Goal: Information Seeking & Learning: Learn about a topic

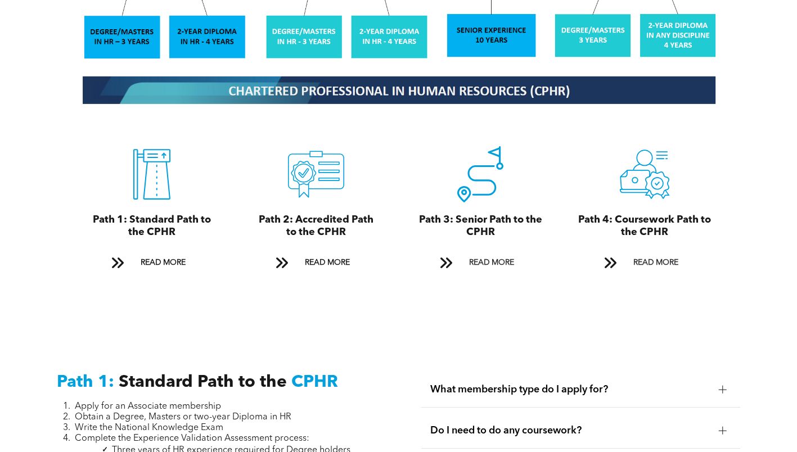
scroll to position [1407, 0]
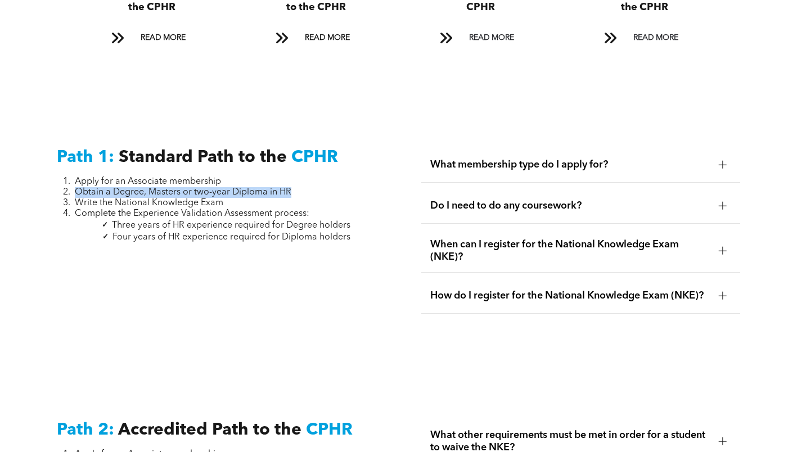
drag, startPoint x: 316, startPoint y: 187, endPoint x: 75, endPoint y: 186, distance: 240.3
click at [75, 187] on li "Obtain a Degree, Masters or two-year Diploma in HR" at bounding box center [213, 192] width 276 height 11
click at [107, 188] on span "Obtain a Degree, Masters or two-year Diploma in HR" at bounding box center [183, 192] width 217 height 9
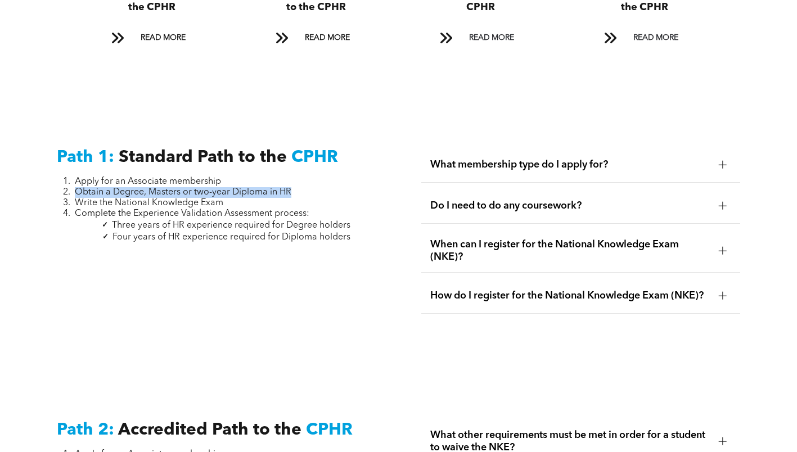
copy span "Obtain a Degree, Masters or two-year Diploma in HR"
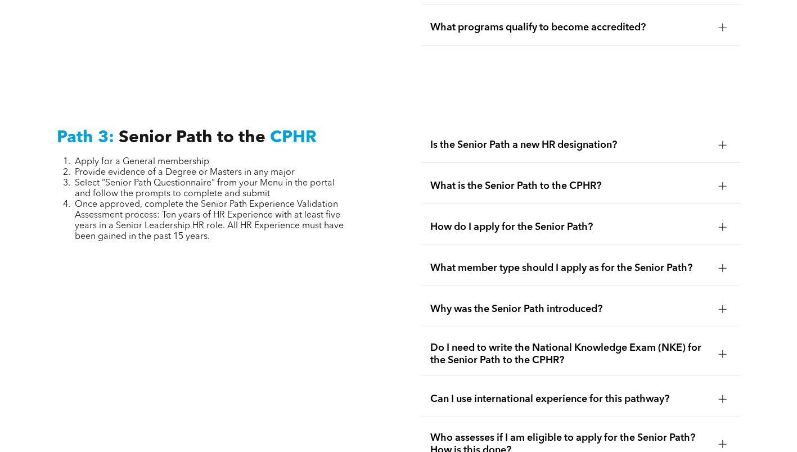
scroll to position [2870, 0]
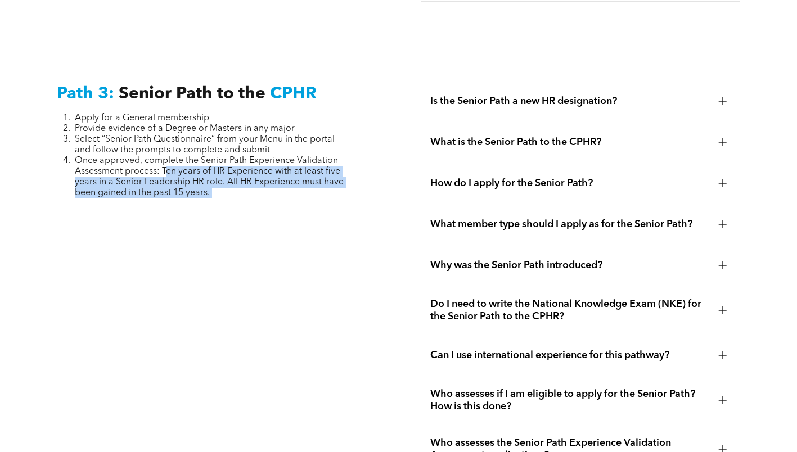
drag, startPoint x: 165, startPoint y: 137, endPoint x: 257, endPoint y: 185, distance: 103.5
click at [257, 185] on div "Path 3: Senior Path to the CPHR Apply for a General membership Provide evidence…" at bounding box center [216, 298] width 337 height 447
copy div "en years of HR Experience with at least five years in a Senior Leadership HR ro…"
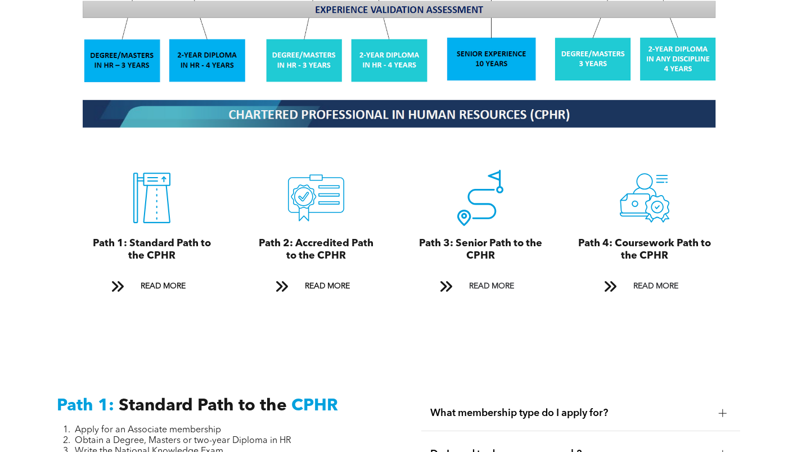
scroll to position [1383, 0]
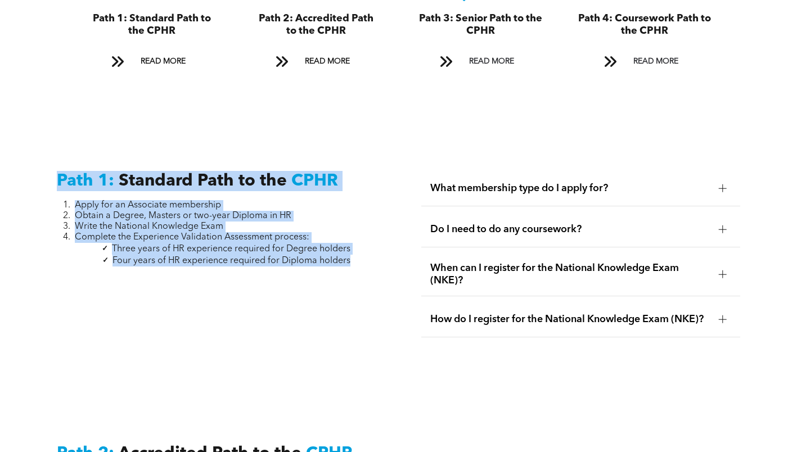
drag, startPoint x: 355, startPoint y: 246, endPoint x: 37, endPoint y: 172, distance: 326.5
click at [37, 172] on div "Path 1: Standard Path to the CPHR Apply for an Associate membership Obtain a De…" at bounding box center [398, 266] width 797 height 273
copy div "Path 1: Standard Path to the CPHR Apply for an Associate membership Obtain a De…"
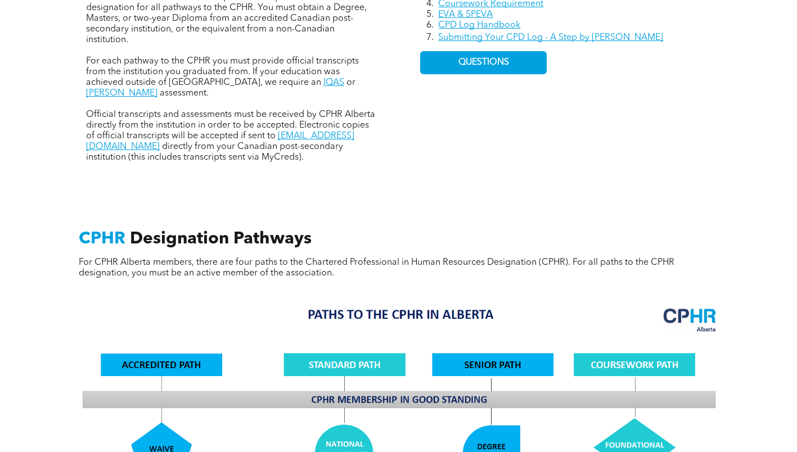
scroll to position [483, 0]
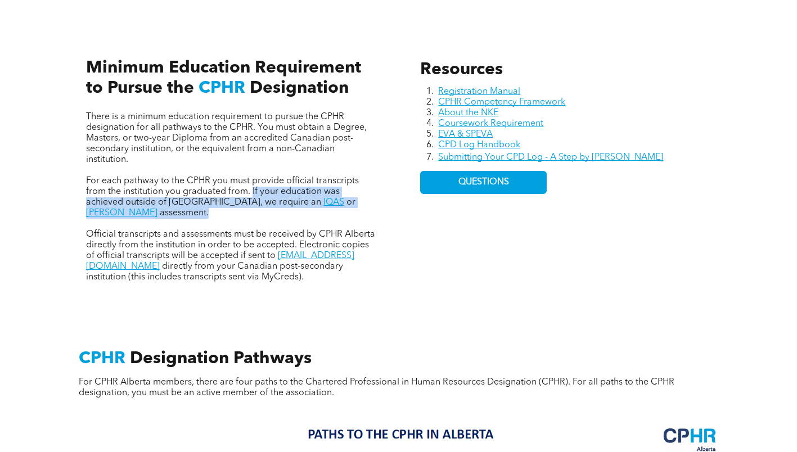
drag, startPoint x: 252, startPoint y: 191, endPoint x: 385, endPoint y: 207, distance: 133.8
click at [385, 207] on div "There is a minimum education requirement to pursue the CPHR designation for all…" at bounding box center [231, 158] width 309 height 266
copy p "If your education was achieved outside of [GEOGRAPHIC_DATA], we require an IQAS…"
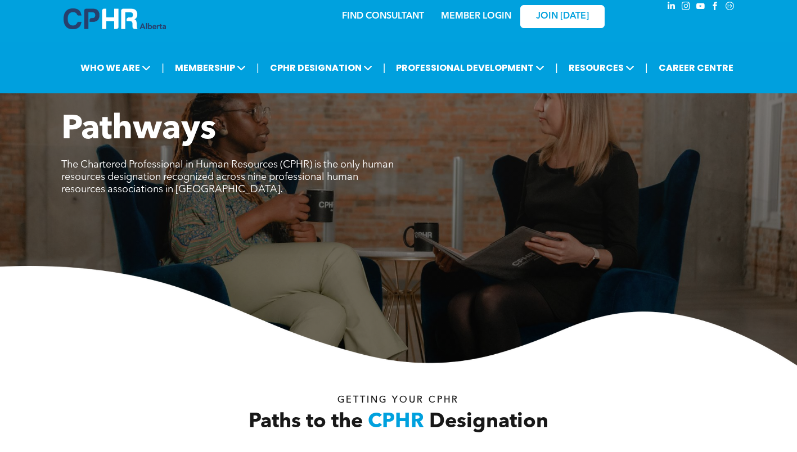
scroll to position [0, 0]
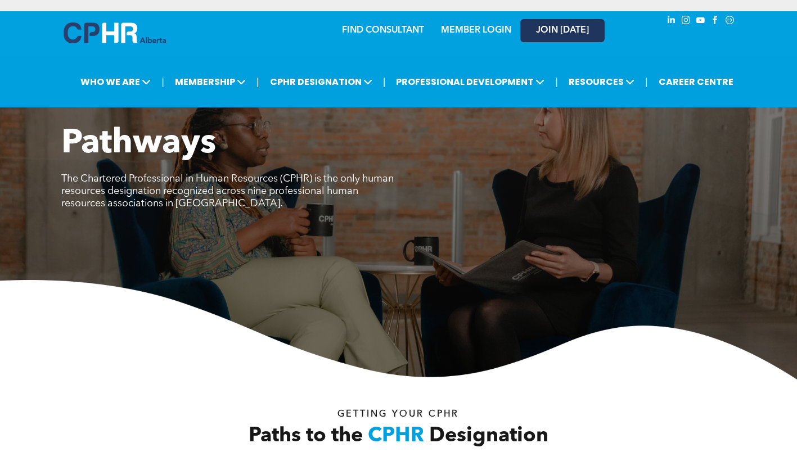
click at [580, 37] on link "JOIN [DATE]" at bounding box center [563, 30] width 84 height 23
click at [555, 24] on link "JOIN [DATE]" at bounding box center [563, 30] width 84 height 23
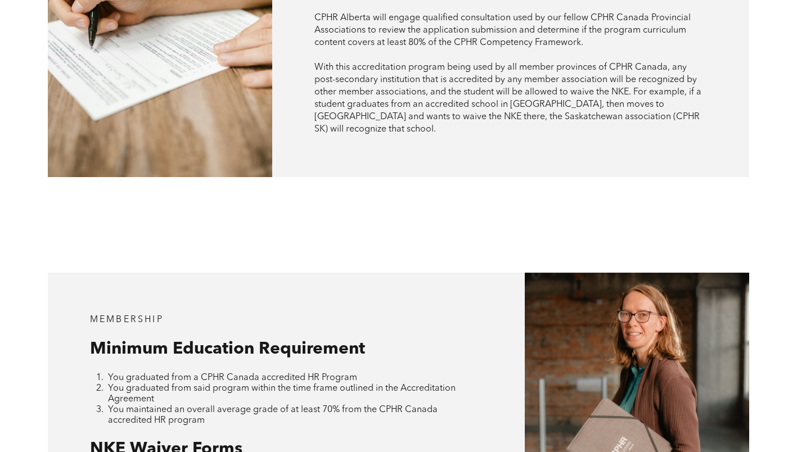
scroll to position [788, 0]
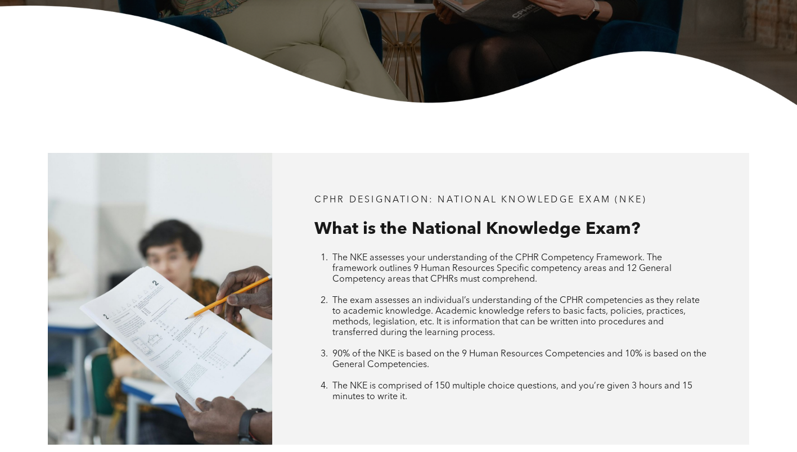
scroll to position [338, 0]
